Goal: Find specific page/section: Find specific page/section

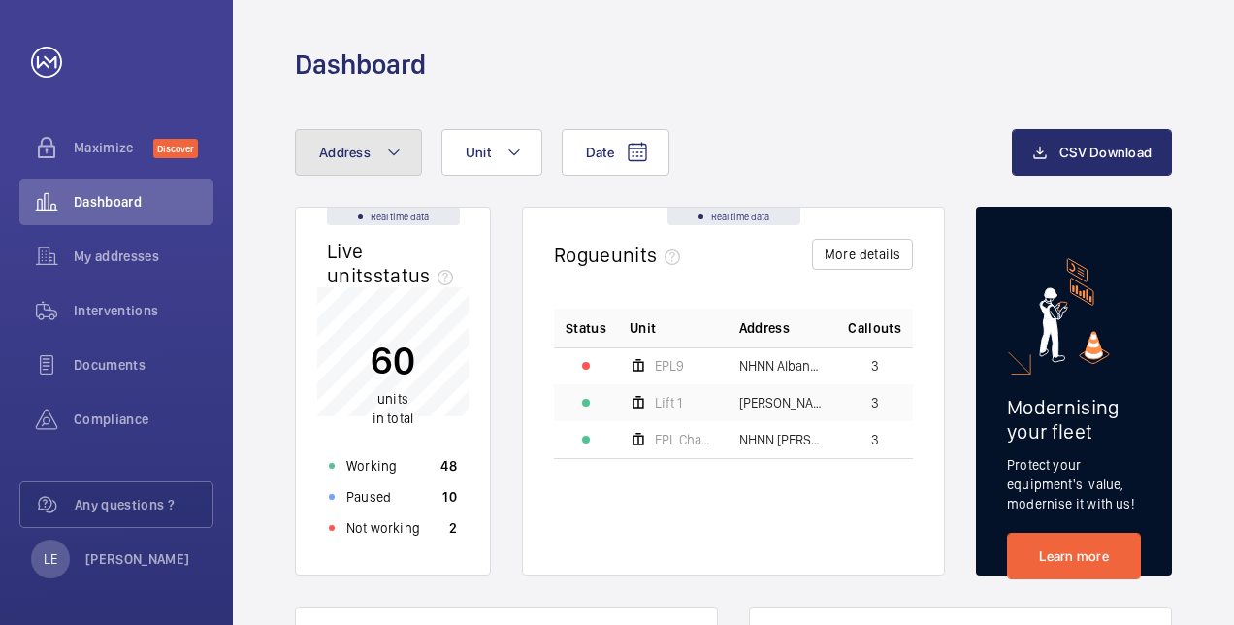
click at [341, 167] on button "Address" at bounding box center [358, 152] width 127 height 47
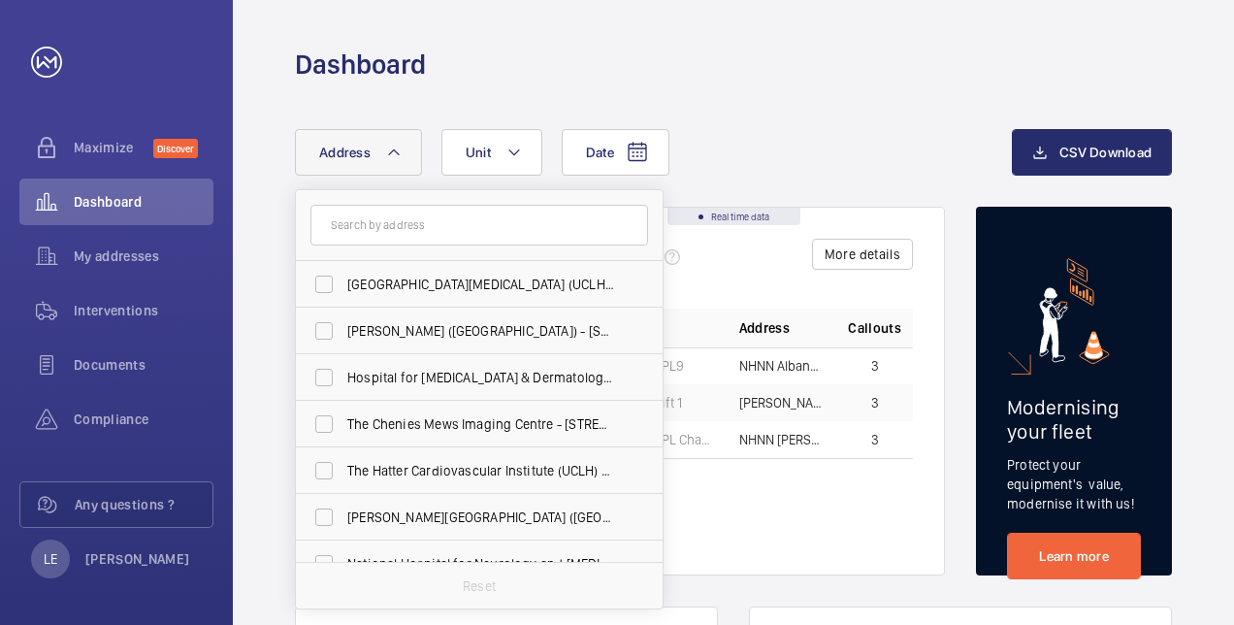
click at [810, 501] on div "Status Unit Address Callouts EPL9 NHNN Albany Wing - [GEOGRAPHIC_DATA] ([GEOGRA…" at bounding box center [733, 425] width 359 height 235
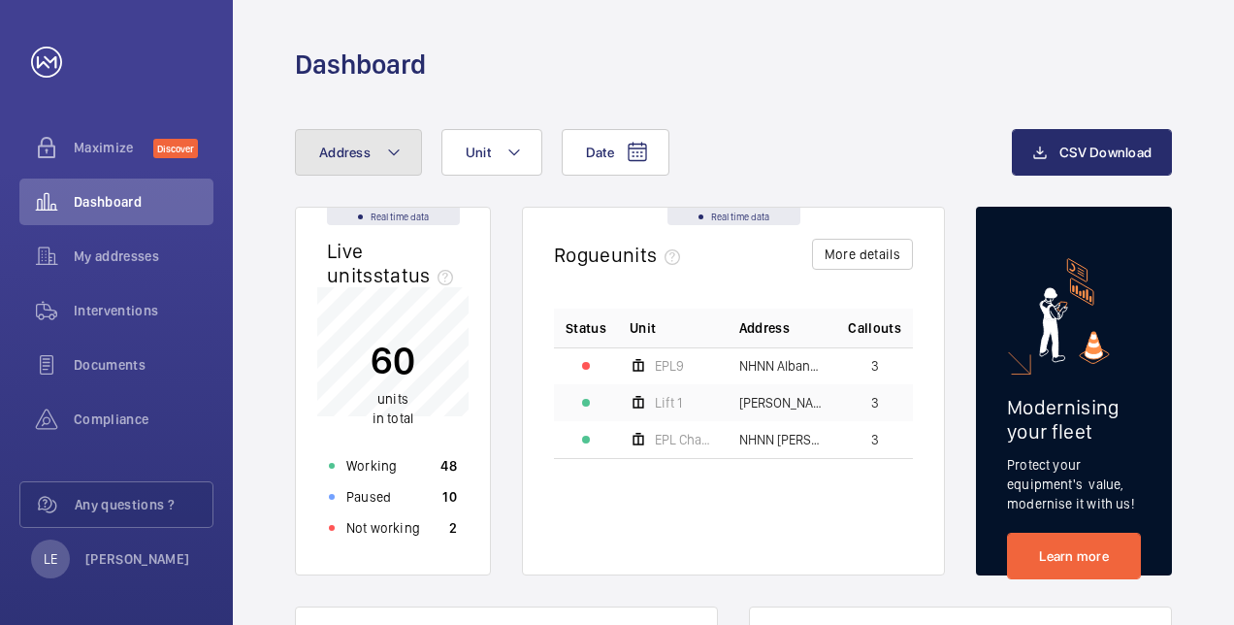
click at [397, 146] on mat-icon at bounding box center [394, 152] width 16 height 23
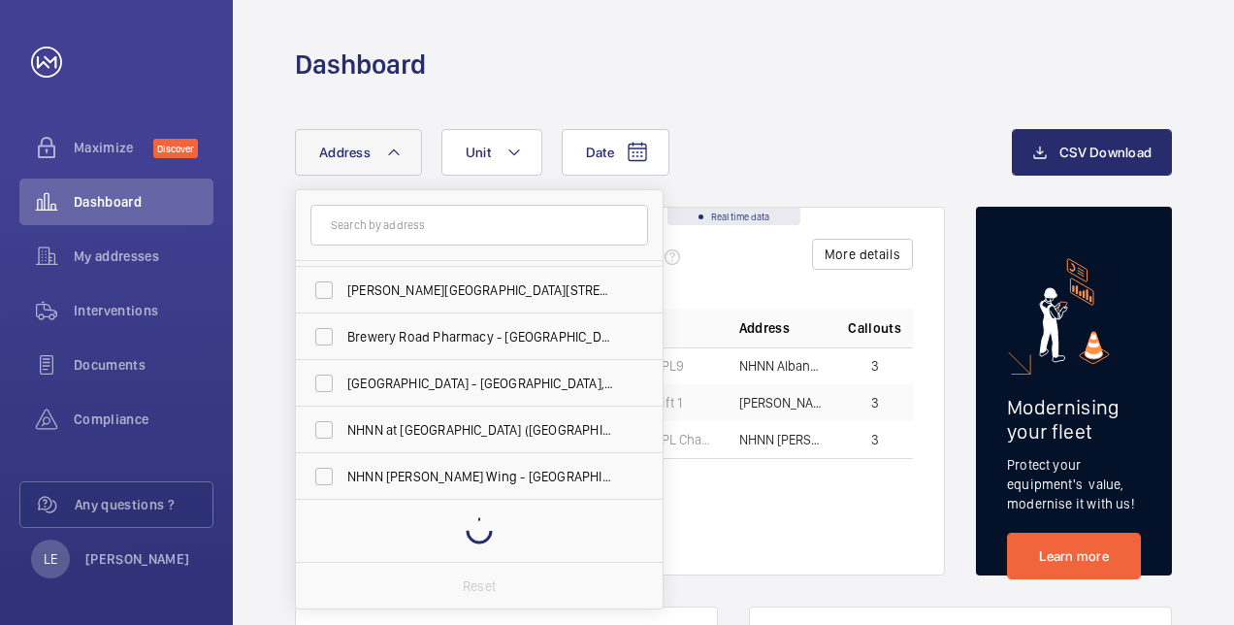
scroll to position [537, 0]
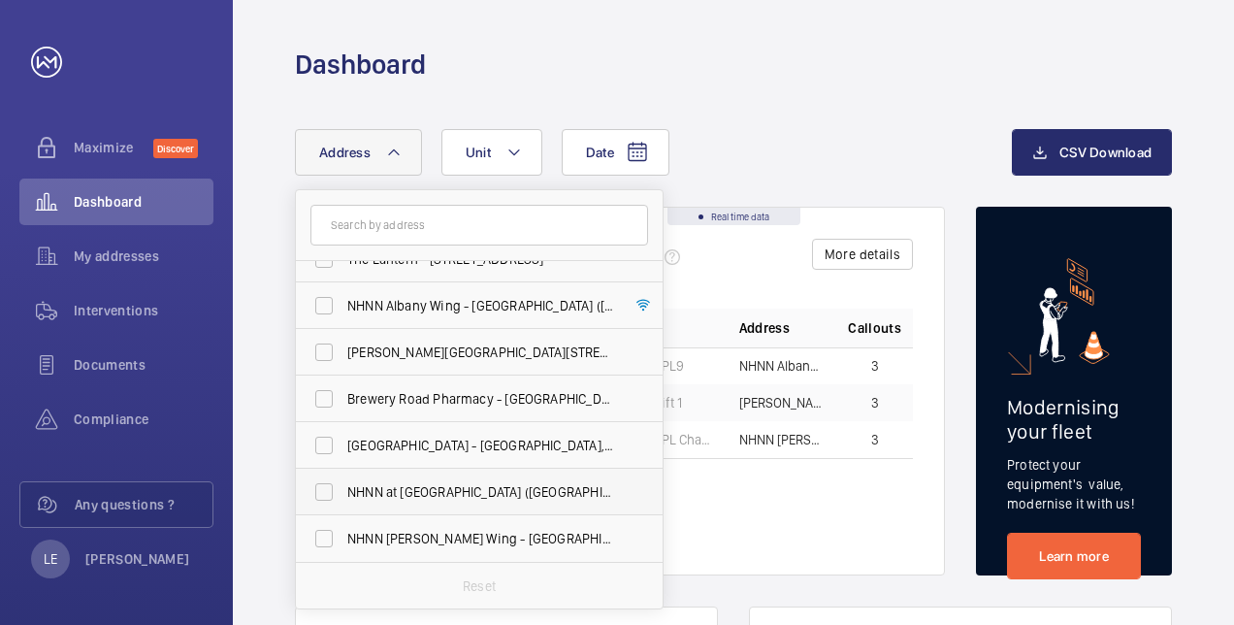
click at [444, 501] on span "NHNN at [GEOGRAPHIC_DATA] ([GEOGRAPHIC_DATA]), [STREET_ADDRESS]" at bounding box center [480, 491] width 267 height 19
click at [343, 501] on input "NHNN at [GEOGRAPHIC_DATA] ([GEOGRAPHIC_DATA]), [STREET_ADDRESS]" at bounding box center [324, 491] width 39 height 39
checkbox input "true"
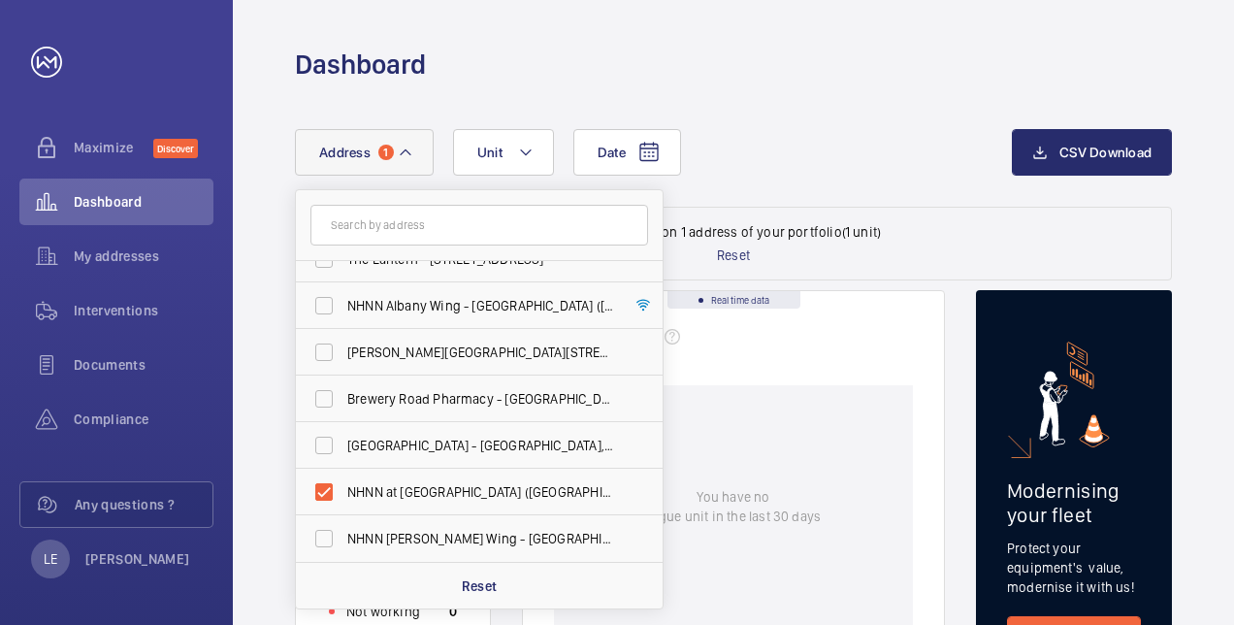
click at [814, 173] on div "Date Address 1 [GEOGRAPHIC_DATA][MEDICAL_DATA] ([GEOGRAPHIC_DATA]) - [PERSON_NA…" at bounding box center [653, 152] width 717 height 47
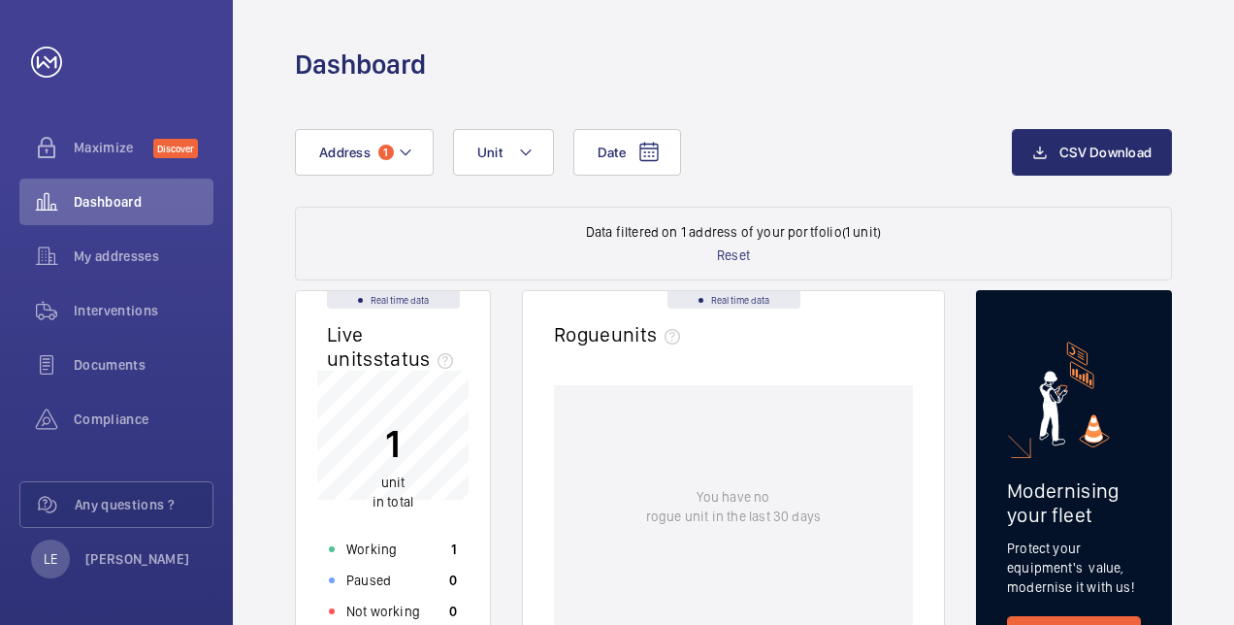
scroll to position [650, 0]
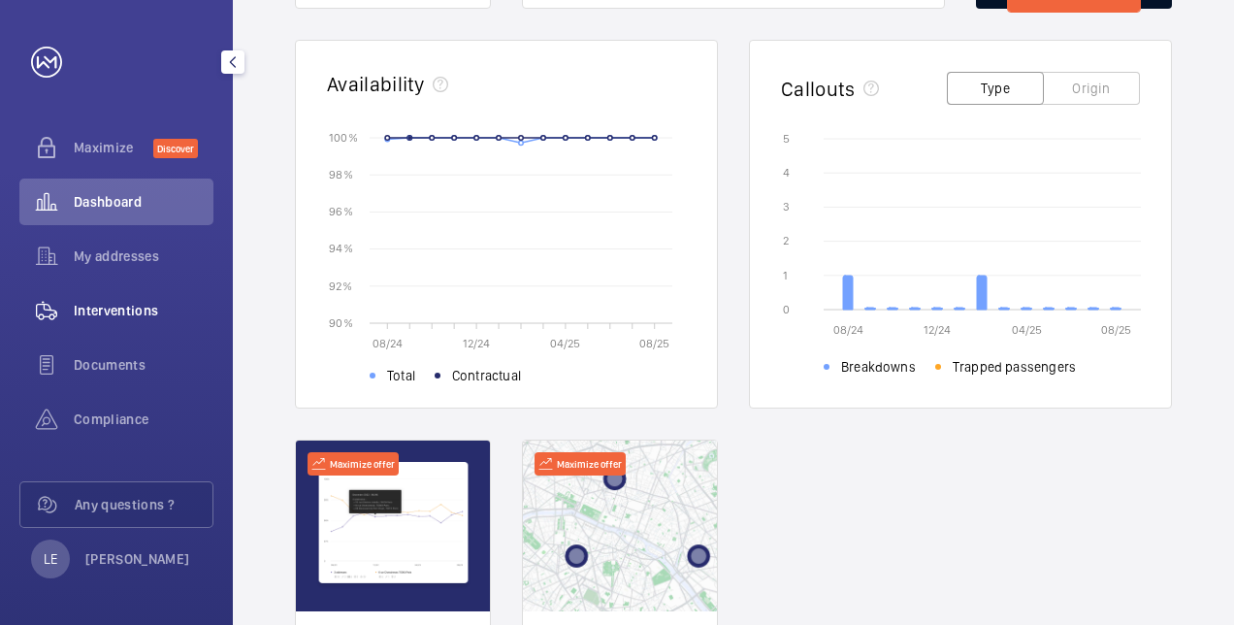
click at [122, 321] on div "Interventions" at bounding box center [116, 310] width 194 height 47
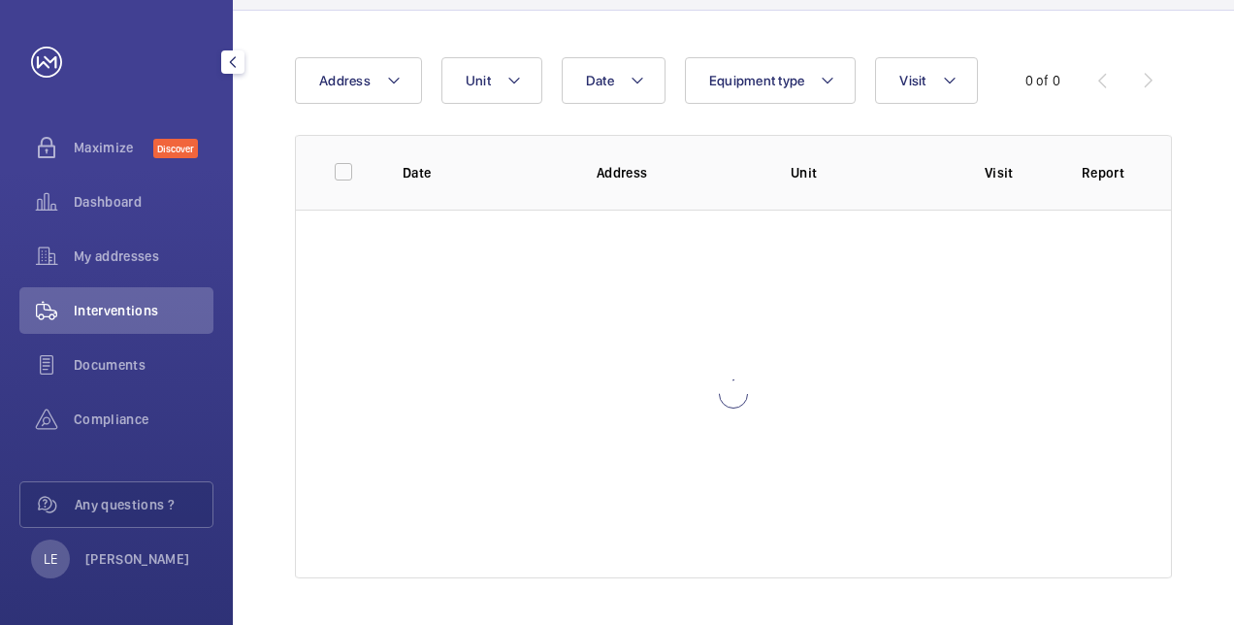
scroll to position [165, 0]
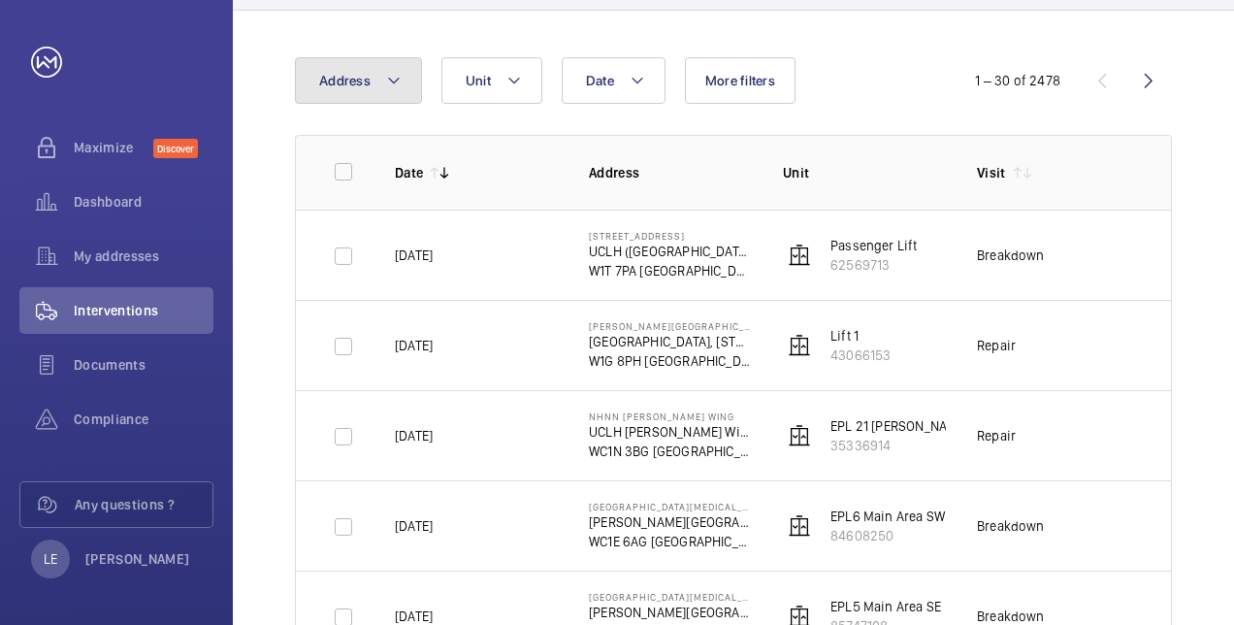
click at [378, 81] on button "Address" at bounding box center [358, 80] width 127 height 47
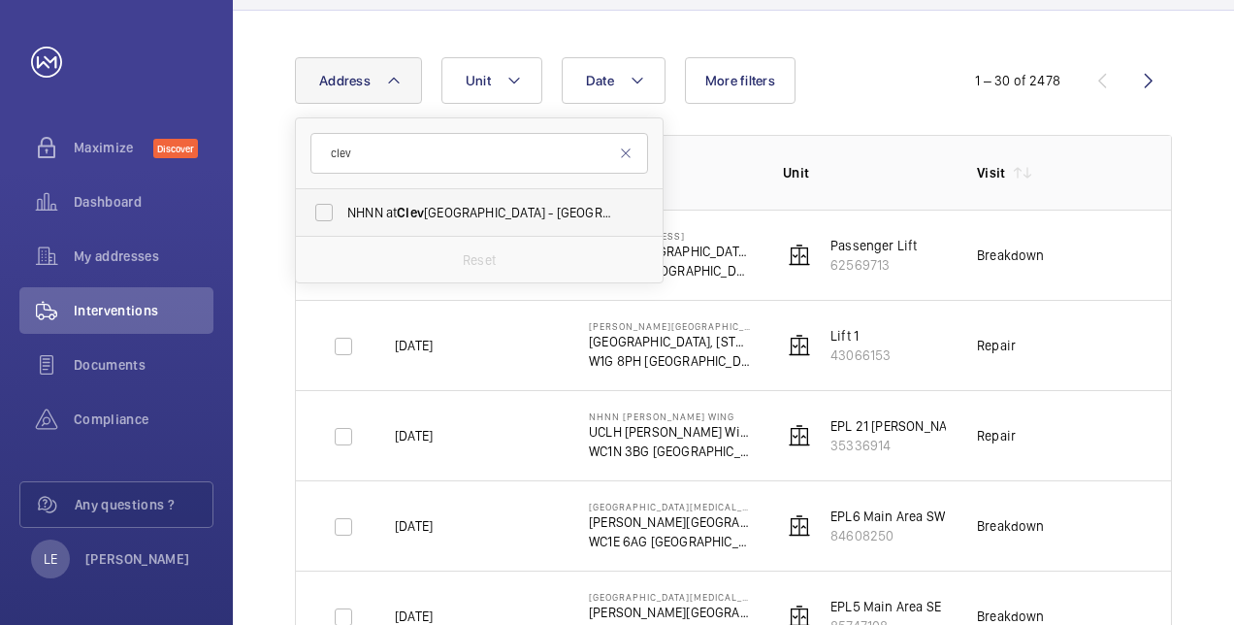
type input "clev"
click at [409, 205] on span "Clev" at bounding box center [410, 213] width 27 height 16
click at [343, 204] on input "NHNN at [PERSON_NAME][GEOGRAPHIC_DATA] ([GEOGRAPHIC_DATA]), [STREET_ADDRESS][PE…" at bounding box center [324, 212] width 39 height 39
checkbox input "true"
